Goal: Information Seeking & Learning: Compare options

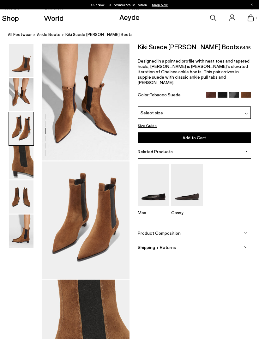
scroll to position [118, 0]
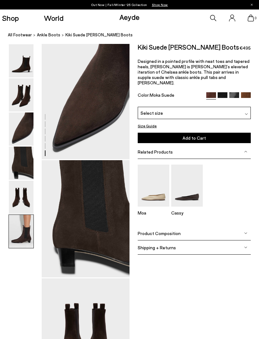
scroll to position [633, 0]
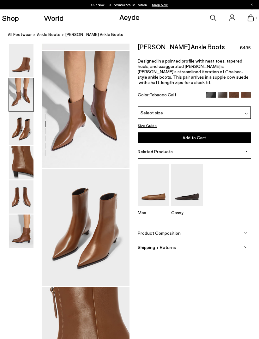
scroll to position [118, 0]
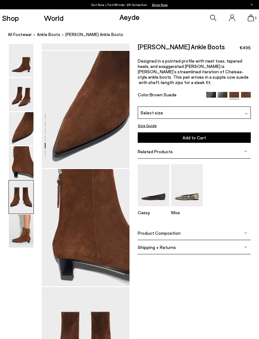
scroll to position [633, 0]
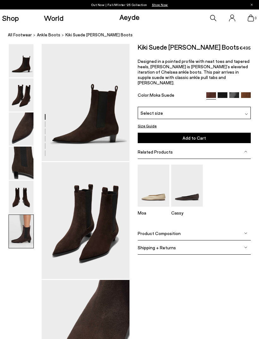
scroll to position [633, 0]
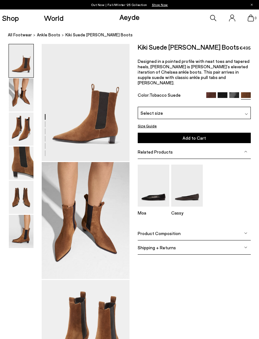
scroll to position [118, 0]
